Goal: Task Accomplishment & Management: Manage account settings

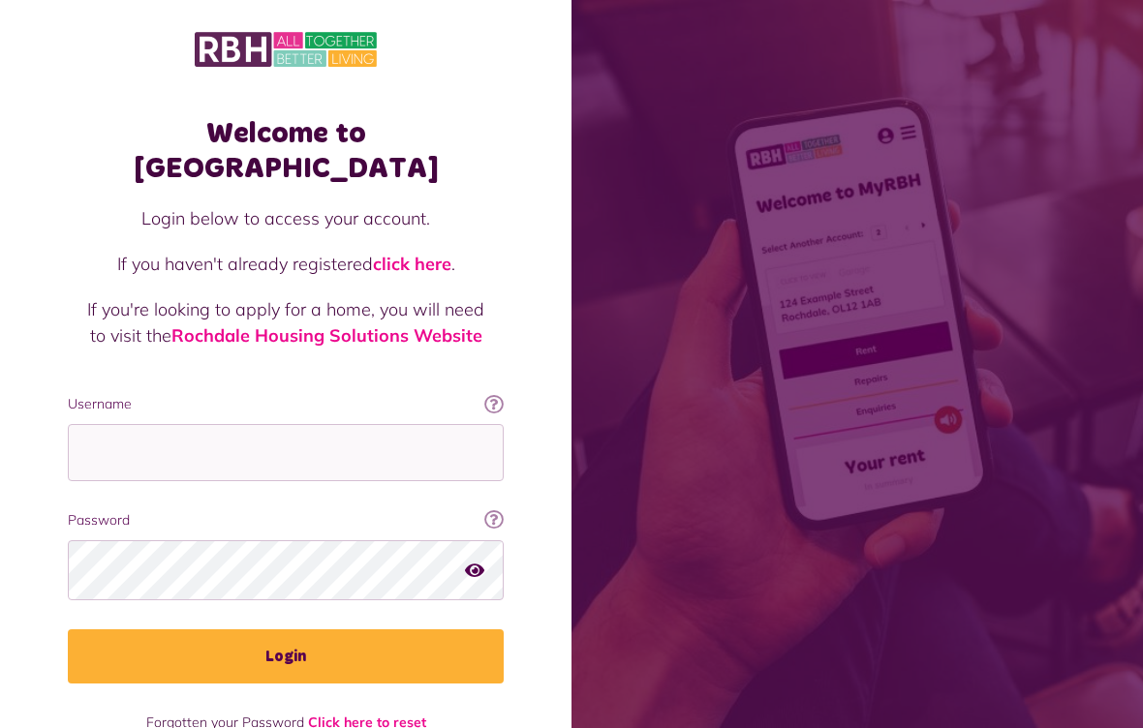
scroll to position [230, 0]
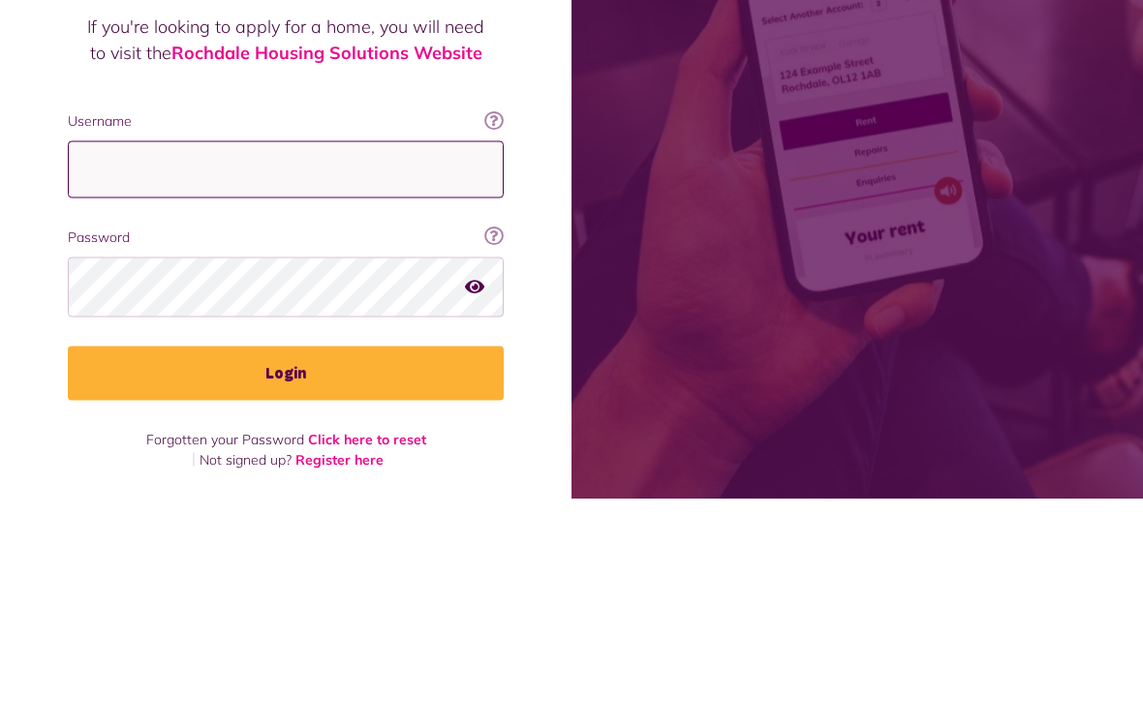
type input "**********"
click at [286, 575] on button "Login" at bounding box center [286, 602] width 436 height 54
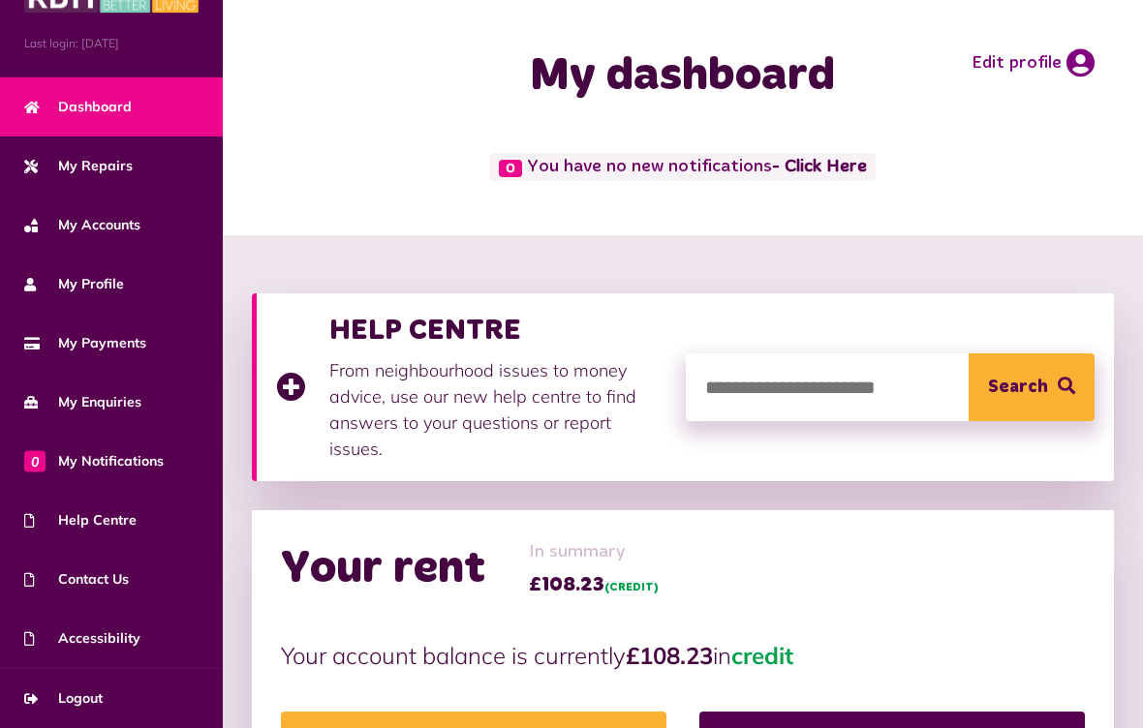
scroll to position [57, 0]
click at [148, 353] on link "My Payments" at bounding box center [111, 343] width 223 height 59
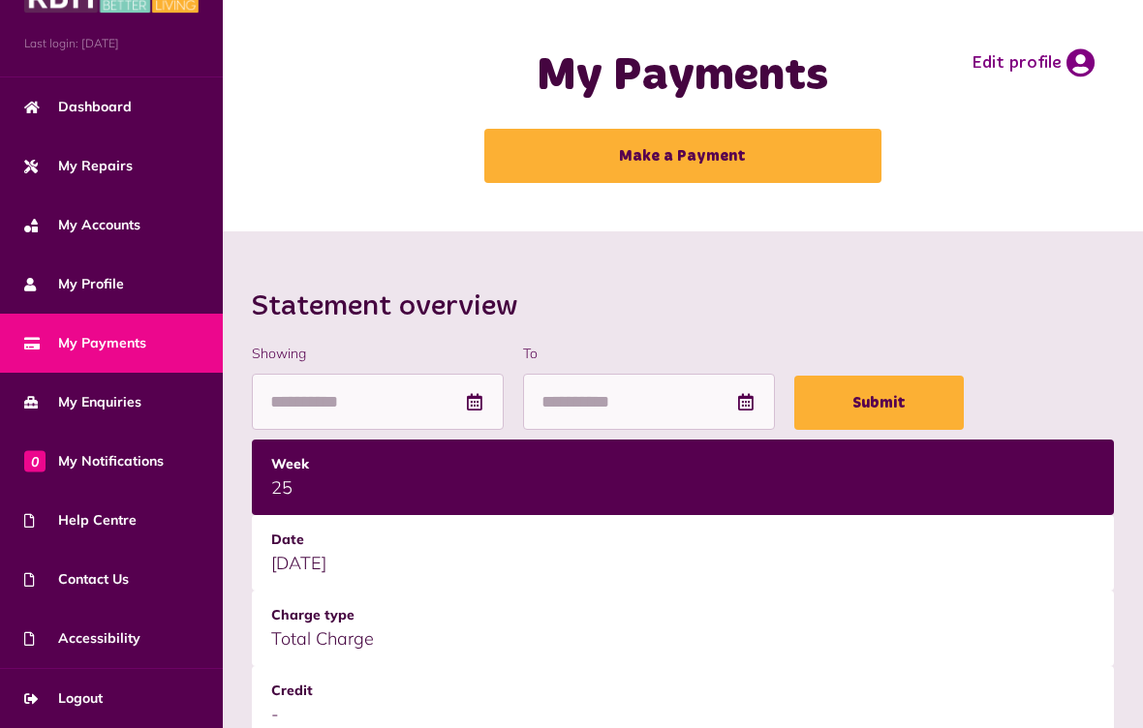
scroll to position [57, 0]
click at [147, 688] on link "Logout" at bounding box center [111, 698] width 223 height 59
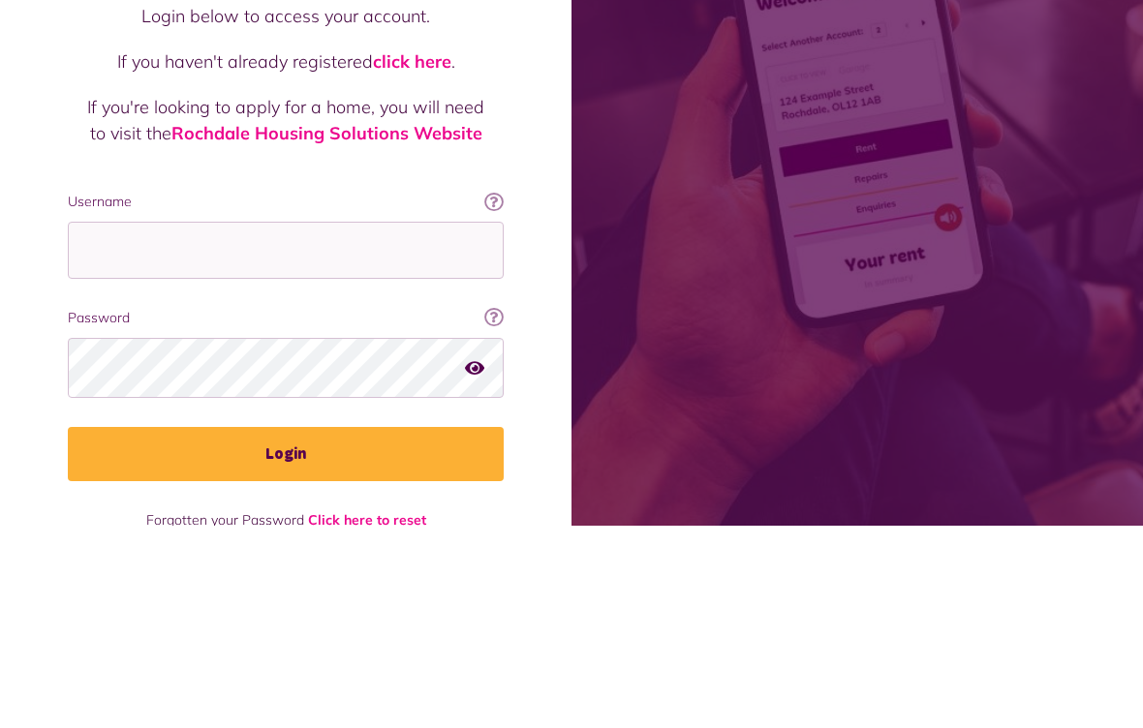
scroll to position [22, 0]
